Goal: Task Accomplishment & Management: Manage account settings

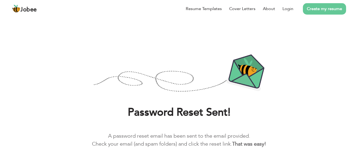
drag, startPoint x: 289, startPoint y: 8, endPoint x: 164, endPoint y: 28, distance: 126.0
click at [289, 8] on link "Login" at bounding box center [287, 9] width 11 height 6
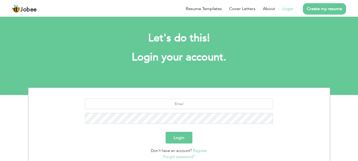
click at [178, 157] on link "Forgot password?" at bounding box center [179, 156] width 32 height 5
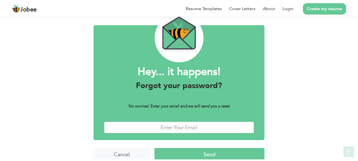
scroll to position [30, 0]
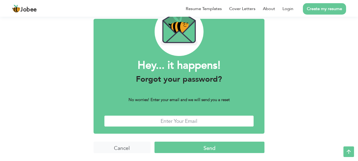
click at [195, 123] on input "text" at bounding box center [179, 120] width 150 height 11
type input "arifalimukhtar@hotmail.com"
click at [199, 148] on input "Send" at bounding box center [209, 146] width 110 height 11
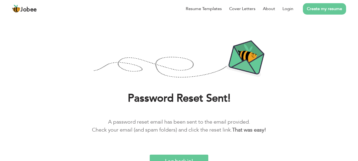
scroll to position [19, 0]
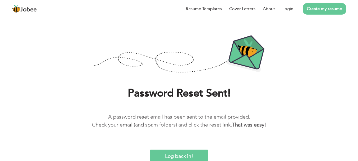
click at [181, 155] on input "Log back in!" at bounding box center [179, 154] width 58 height 11
click at [180, 155] on input "Log back in!" at bounding box center [179, 154] width 58 height 11
click at [180, 154] on input "Log back in!" at bounding box center [179, 154] width 58 height 11
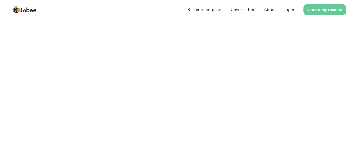
scroll to position [19, 0]
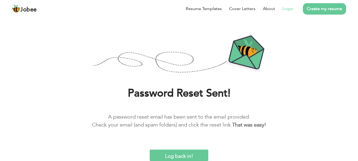
click at [290, 8] on link "Login" at bounding box center [287, 9] width 11 height 6
